Goal: Navigation & Orientation: Find specific page/section

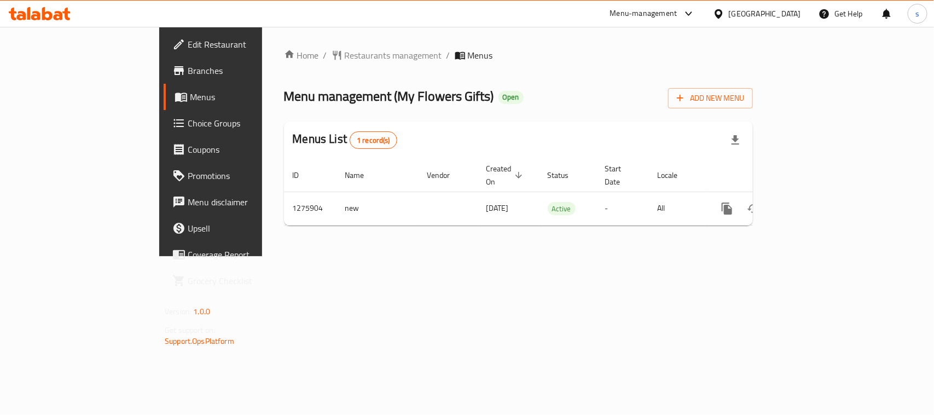
click at [725, 9] on icon at bounding box center [718, 13] width 11 height 11
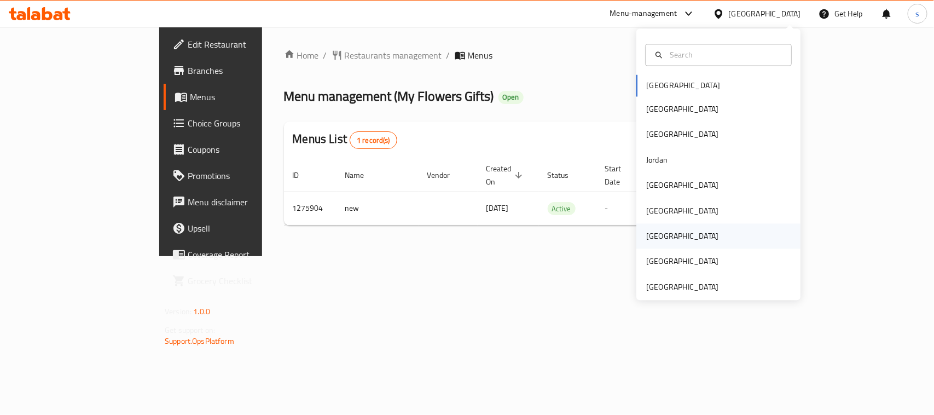
click at [648, 236] on div "[GEOGRAPHIC_DATA]" at bounding box center [682, 236] width 72 height 12
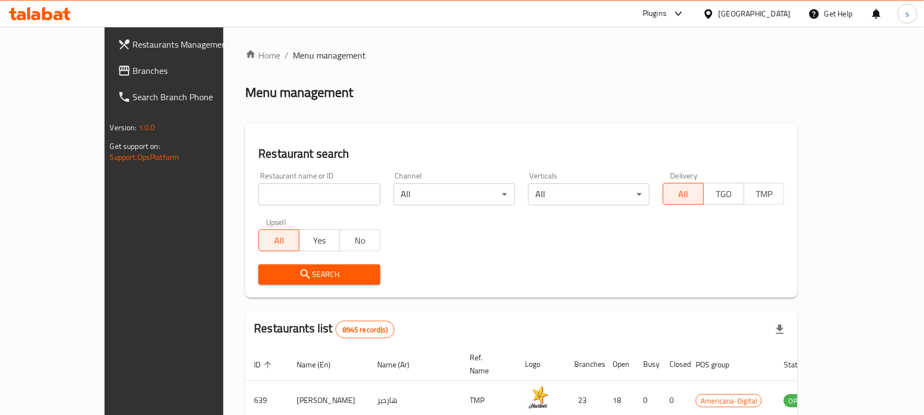
click at [133, 77] on span "Branches" at bounding box center [191, 70] width 117 height 13
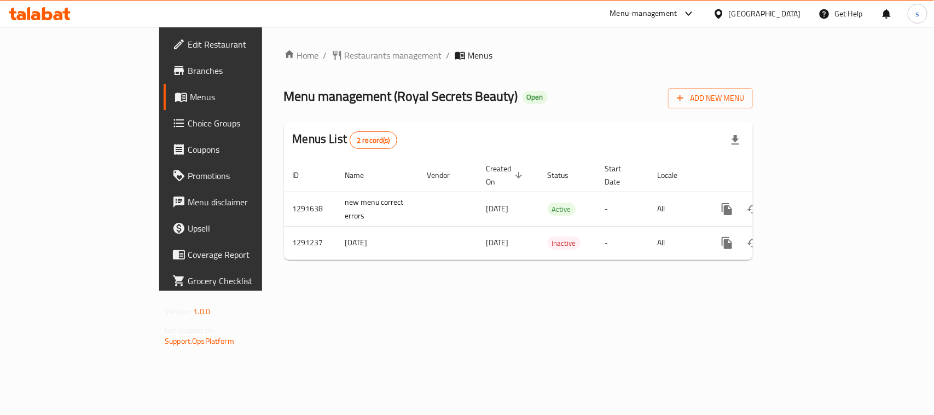
click at [725, 12] on icon at bounding box center [718, 13] width 11 height 11
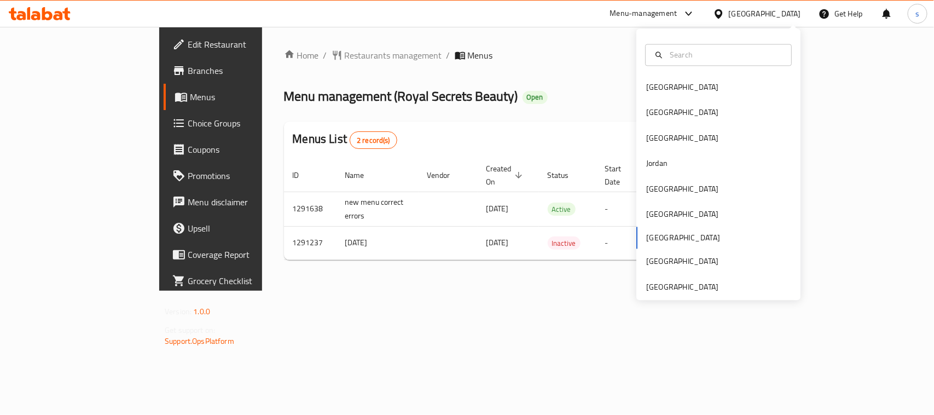
click at [653, 235] on div "Bahrain Egypt Iraq Jordan Kuwait Oman Qatar Saudi Arabia United Arab Emirates" at bounding box center [719, 187] width 164 height 225
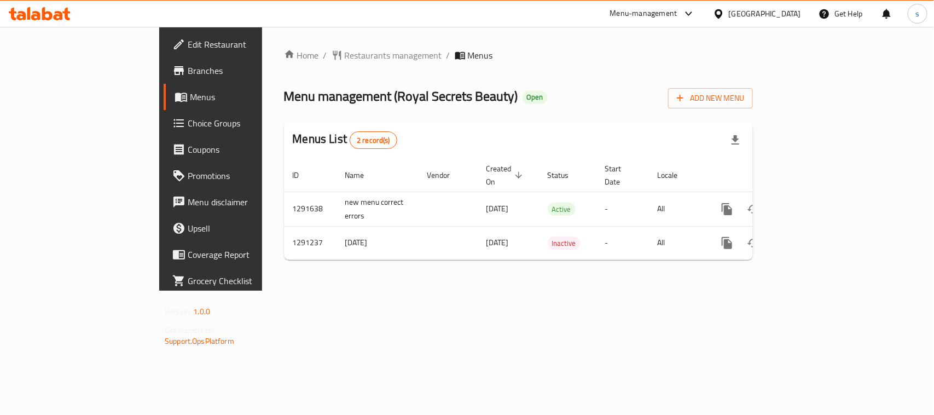
click at [568, 286] on div "Home / Restaurants management / Menus Menu management ( Royal Secrets Beauty ) …" at bounding box center [518, 159] width 513 height 264
click at [659, 18] on div "Menu-management" at bounding box center [653, 14] width 103 height 26
click at [678, 3] on div "Menu-management" at bounding box center [653, 14] width 103 height 26
click at [676, 12] on div "Menu-management" at bounding box center [643, 13] width 67 height 13
click at [633, 99] on div "Restaurant-Management" at bounding box center [637, 96] width 86 height 12
